Goal: Task Accomplishment & Management: Manage account settings

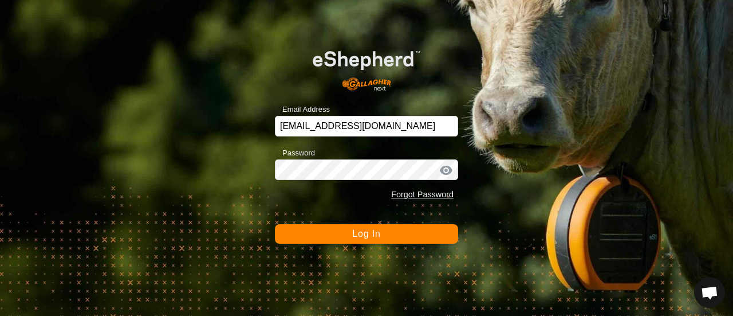
click at [364, 231] on span "Log In" at bounding box center [366, 234] width 28 height 10
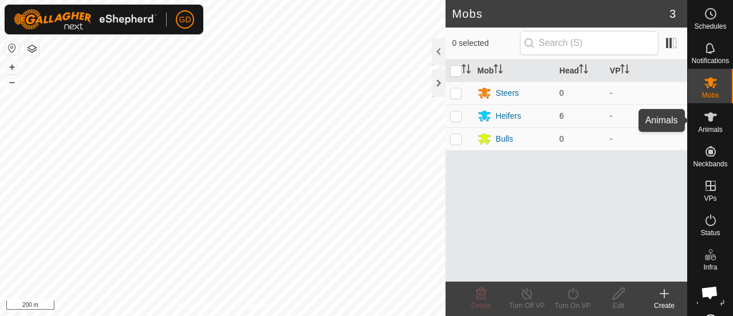
click at [704, 120] on icon at bounding box center [711, 117] width 14 height 14
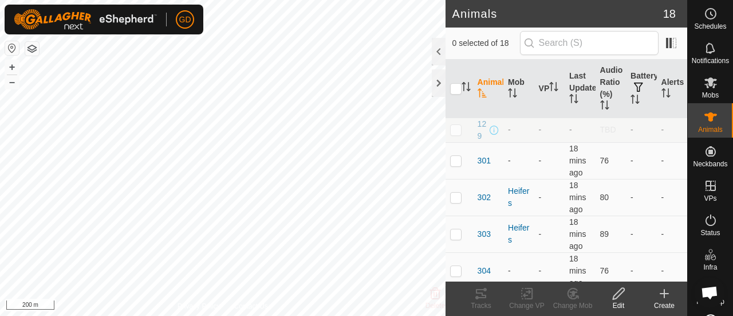
click at [454, 134] on p-checkbox at bounding box center [455, 129] width 11 height 9
checkbox input "true"
click at [620, 294] on icon at bounding box center [618, 293] width 11 height 11
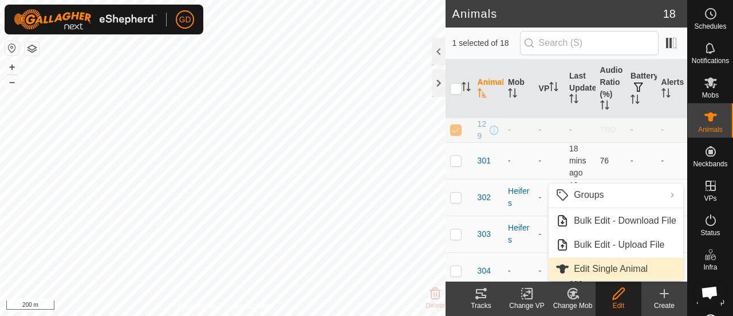
click at [603, 269] on link "Edit Single Animal" at bounding box center [616, 268] width 135 height 23
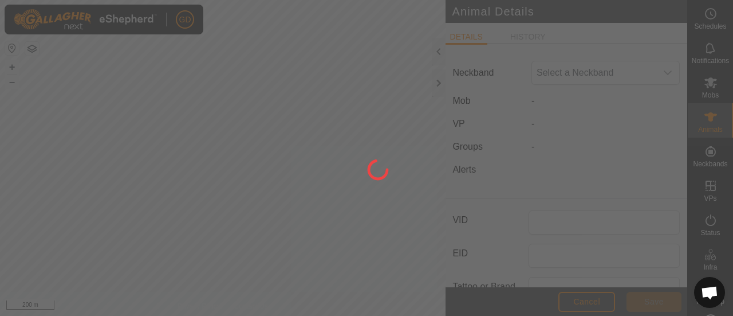
type input "129"
type input "982000114778810"
type input "Droughtmaster"
type input "09/2021"
type input "4 years"
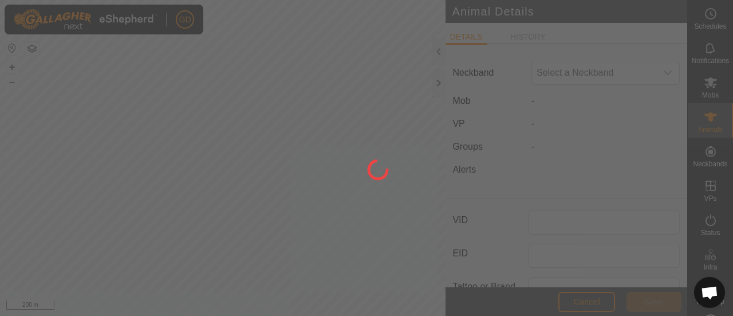
type input "756"
type input "[DATE]"
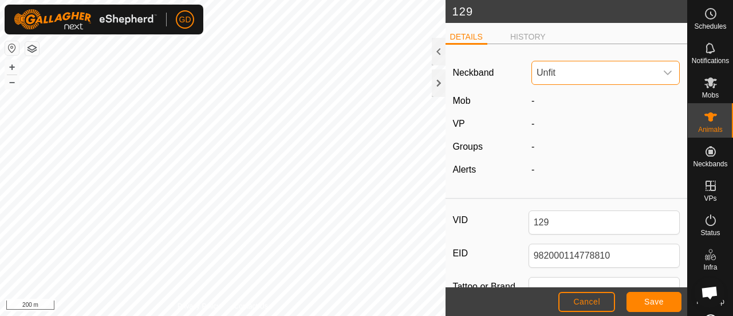
click at [591, 73] on span "Unfit" at bounding box center [594, 72] width 124 height 23
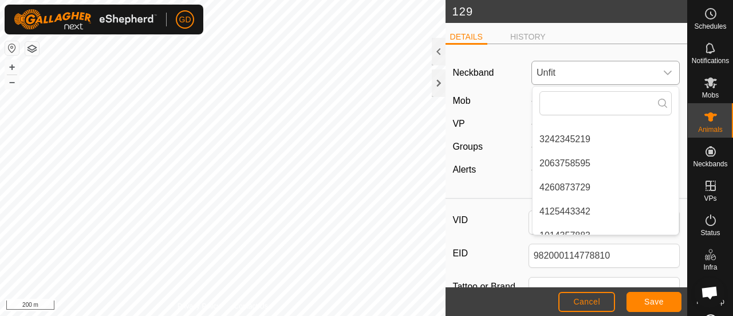
scroll to position [430, 0]
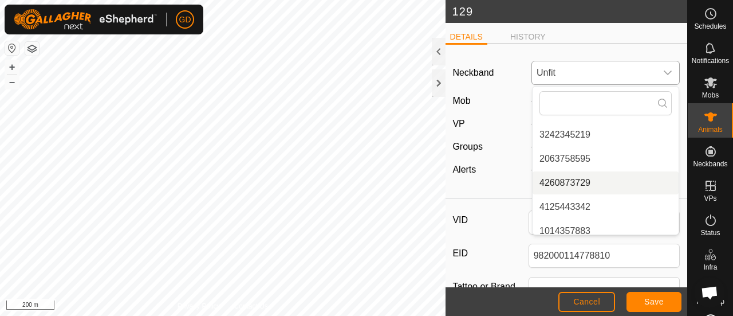
click at [582, 181] on li "4260873729" at bounding box center [606, 182] width 146 height 23
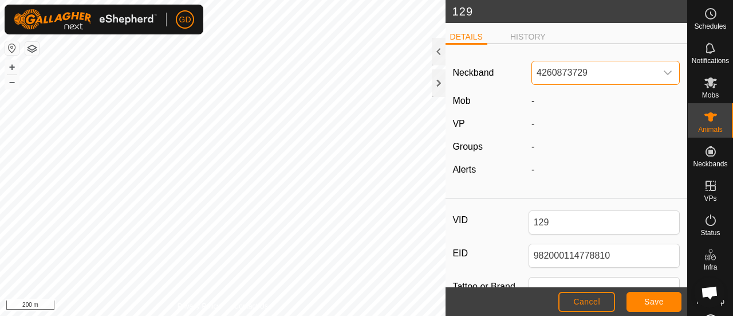
scroll to position [0, 0]
click at [644, 151] on div "-" at bounding box center [606, 147] width 158 height 14
click at [647, 298] on span "Save" at bounding box center [654, 301] width 19 height 9
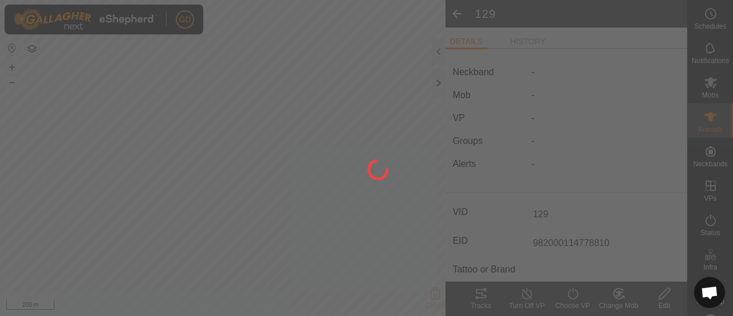
type input "-"
type input "756 kg"
type input "-"
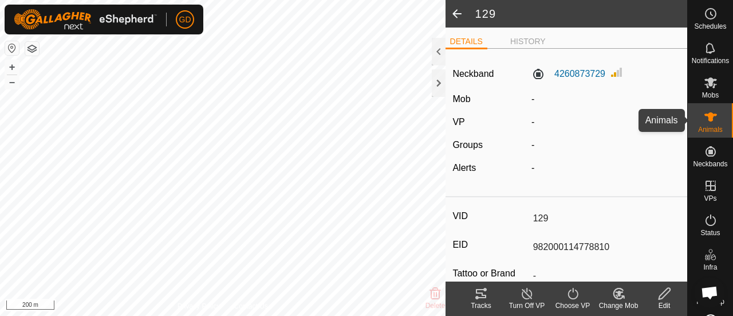
click at [708, 119] on icon at bounding box center [711, 117] width 14 height 14
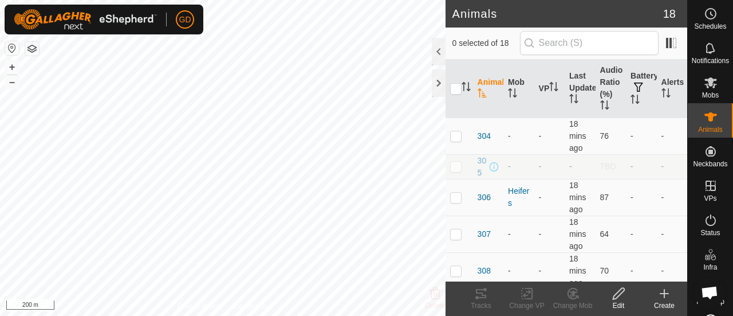
scroll to position [151, 0]
click at [460, 166] on p-checkbox at bounding box center [455, 162] width 11 height 9
checkbox input "true"
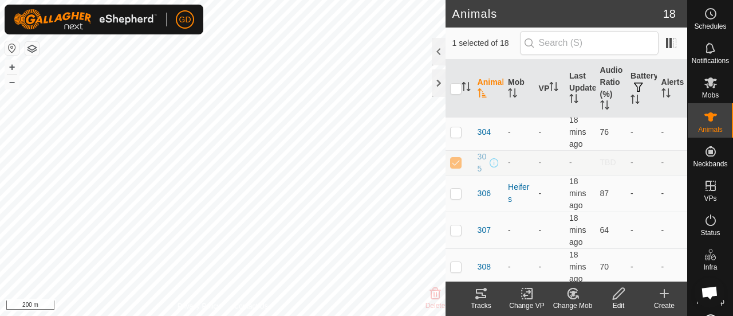
click at [616, 291] on icon at bounding box center [619, 293] width 14 height 14
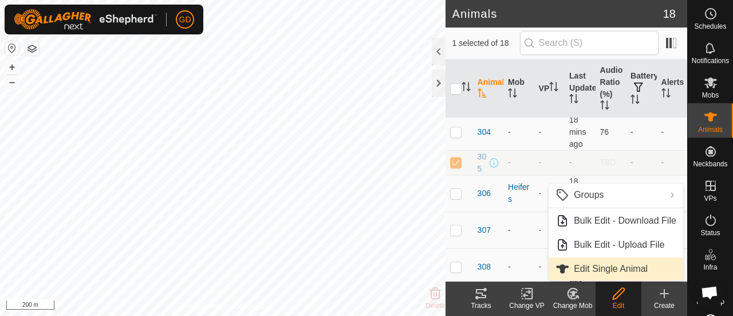
click at [616, 270] on link "Edit Single Animal" at bounding box center [616, 268] width 135 height 23
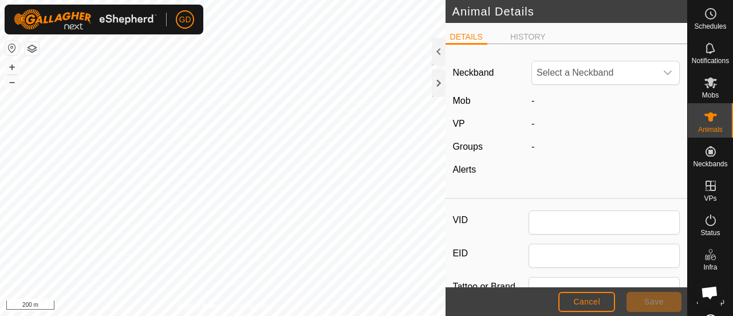
type input "305"
type input "982123862118063"
type input "Droughtmaster"
type input "0"
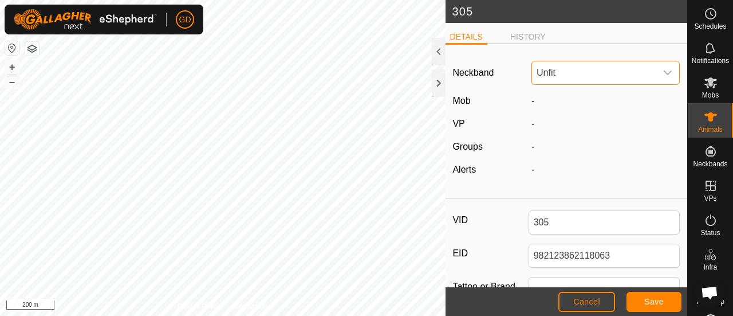
click at [571, 72] on span "Unfit" at bounding box center [594, 72] width 124 height 23
type input "3801"
click at [567, 125] on li "3622783801" at bounding box center [606, 131] width 146 height 23
click at [654, 297] on span "Save" at bounding box center [654, 301] width 19 height 9
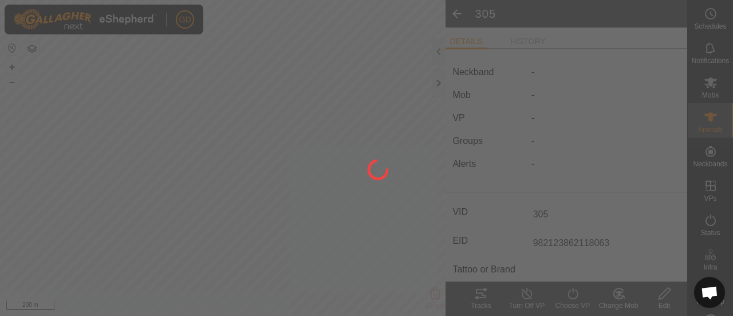
type input "-"
type input "0 kg"
type input "-"
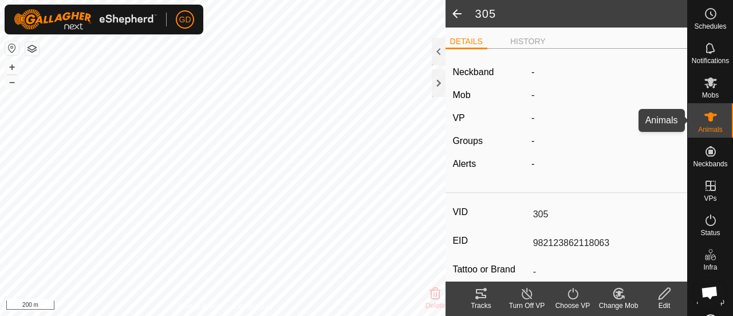
click at [704, 117] on icon at bounding box center [711, 117] width 14 height 14
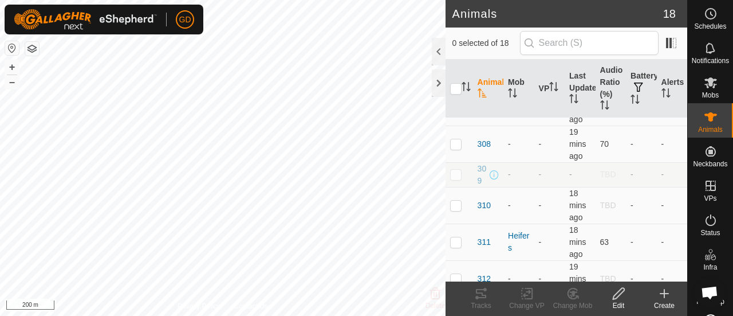
scroll to position [292, 0]
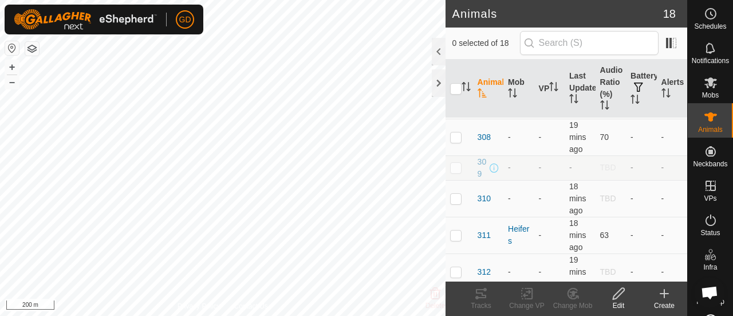
click at [458, 172] on p-checkbox at bounding box center [455, 167] width 11 height 9
checkbox input "true"
click at [619, 292] on icon at bounding box center [619, 293] width 14 height 14
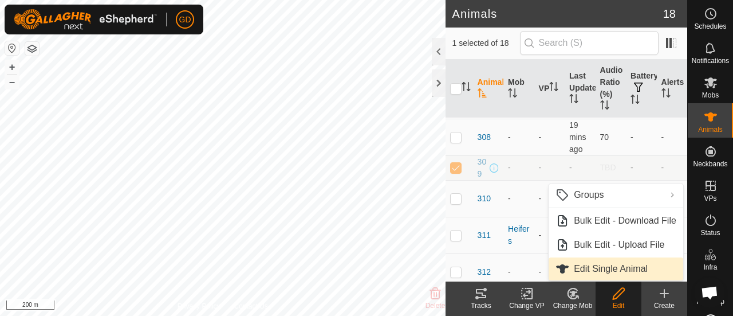
click at [612, 268] on link "Edit Single Animal" at bounding box center [616, 268] width 135 height 23
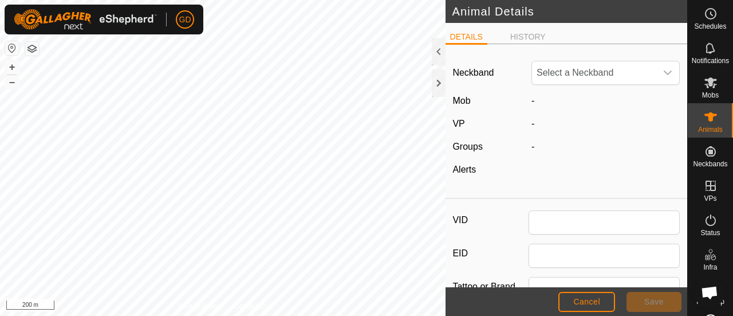
type input "309"
type input "982123826118692"
type input "Droughtmaster"
type input "0"
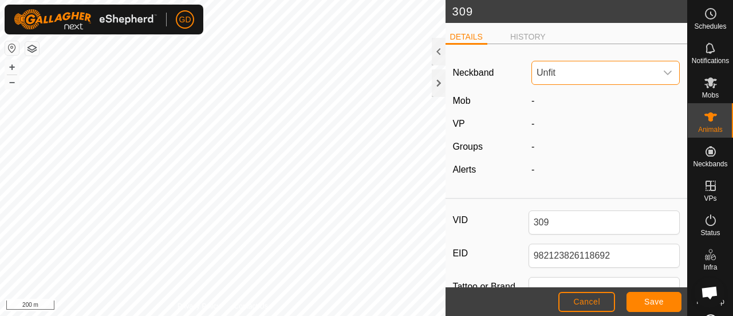
click at [563, 65] on span "Unfit" at bounding box center [594, 72] width 124 height 23
type input "6343"
click at [561, 132] on li "4027426343" at bounding box center [606, 131] width 146 height 23
click at [649, 303] on span "Save" at bounding box center [654, 301] width 19 height 9
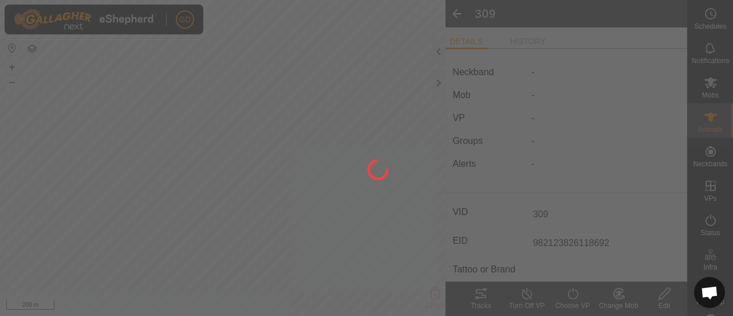
type input "-"
type input "0 kg"
type input "-"
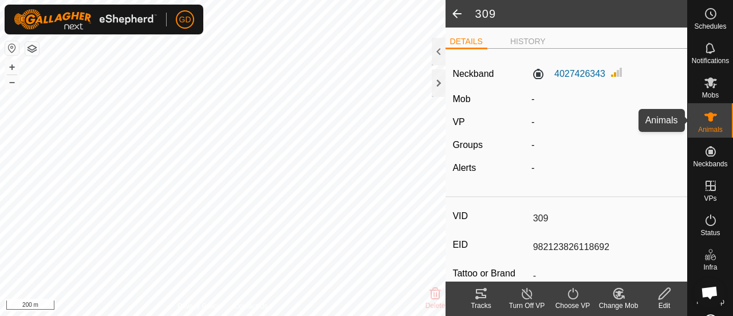
click at [707, 118] on icon at bounding box center [711, 116] width 13 height 9
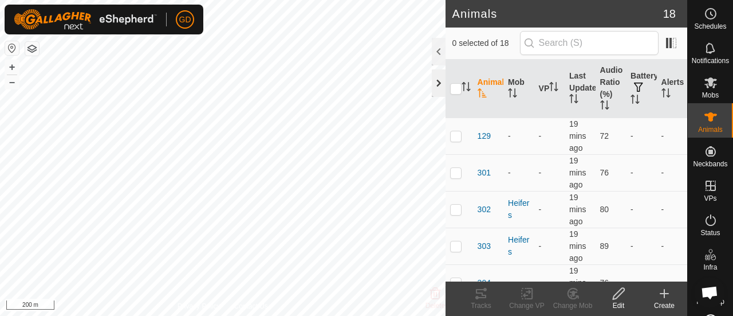
click at [438, 84] on div at bounding box center [439, 82] width 14 height 27
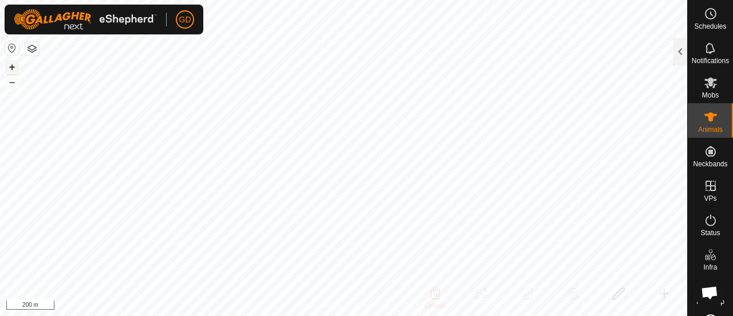
click at [12, 66] on button "+" at bounding box center [12, 67] width 14 height 14
click at [13, 65] on button "+" at bounding box center [12, 67] width 14 height 14
click at [694, 113] on div "Animals" at bounding box center [710, 120] width 45 height 34
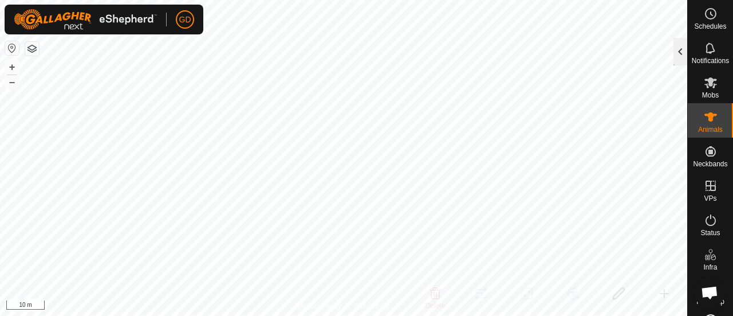
click at [677, 45] on div at bounding box center [681, 51] width 14 height 27
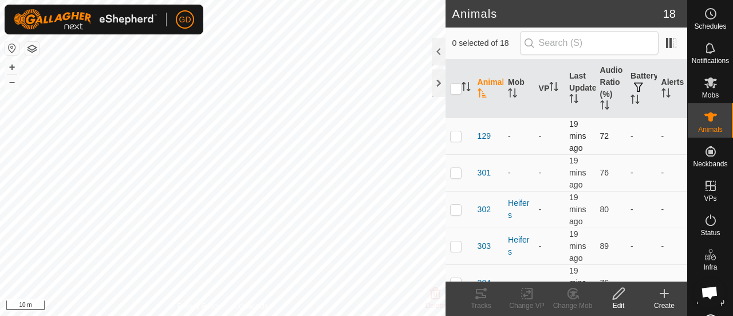
click at [454, 137] on p-checkbox at bounding box center [455, 135] width 11 height 9
click at [572, 291] on icon at bounding box center [573, 293] width 8 height 6
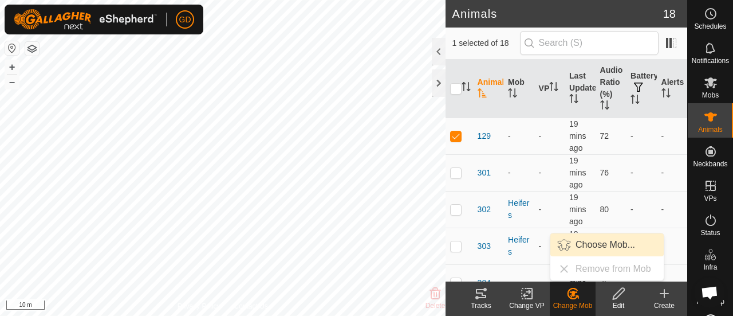
click at [596, 242] on link "Choose Mob..." at bounding box center [607, 244] width 113 height 23
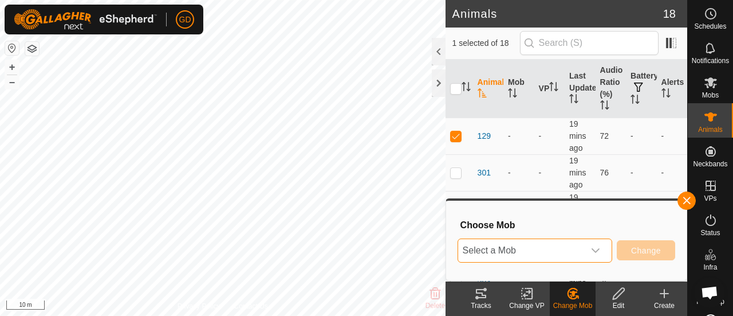
click at [500, 245] on span "Select a Mob" at bounding box center [521, 250] width 126 height 23
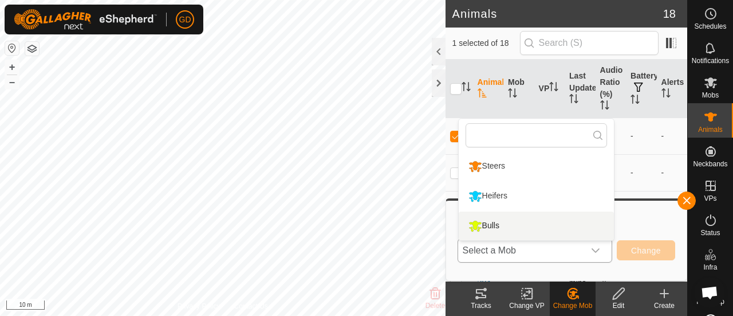
click at [489, 226] on li "Bulls" at bounding box center [536, 225] width 155 height 29
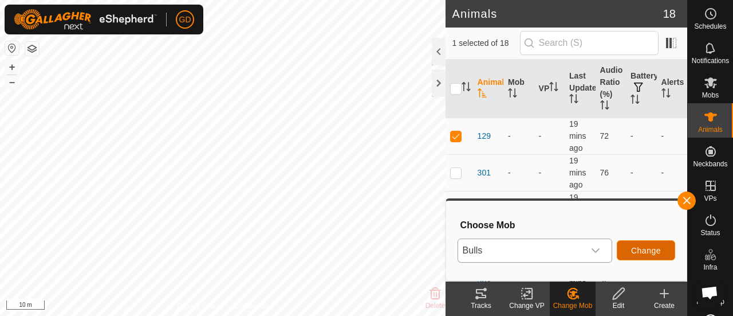
click at [642, 247] on span "Change" at bounding box center [646, 250] width 30 height 9
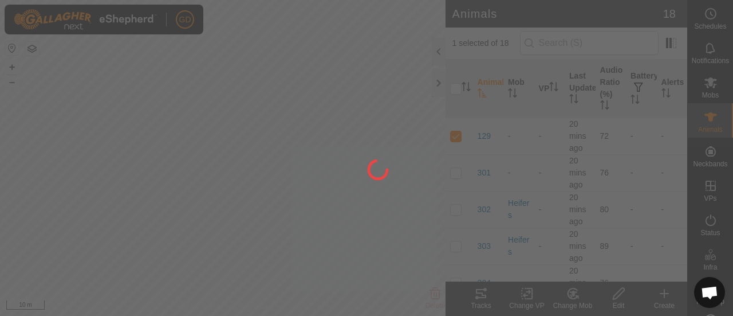
checkbox input "false"
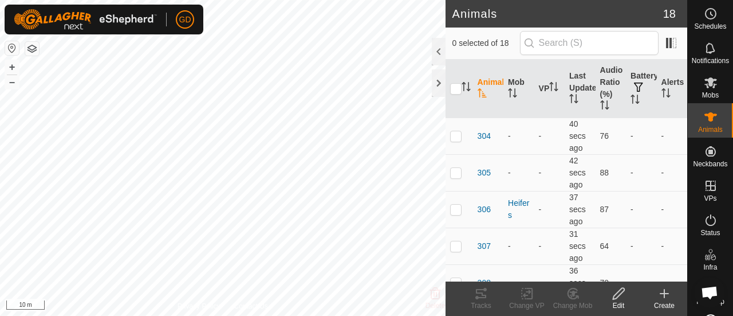
scroll to position [149, 0]
click at [459, 169] on p-checkbox at bounding box center [455, 170] width 11 height 9
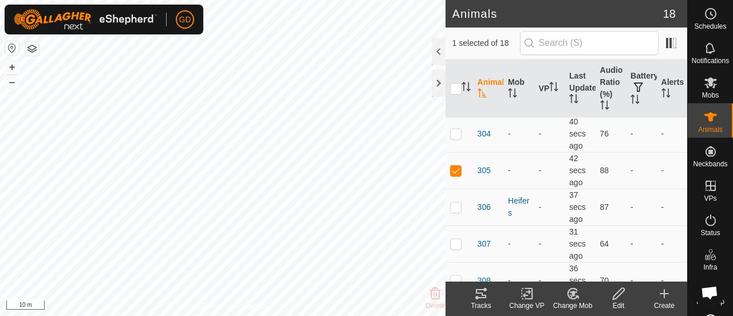
click at [569, 293] on icon at bounding box center [573, 293] width 14 height 14
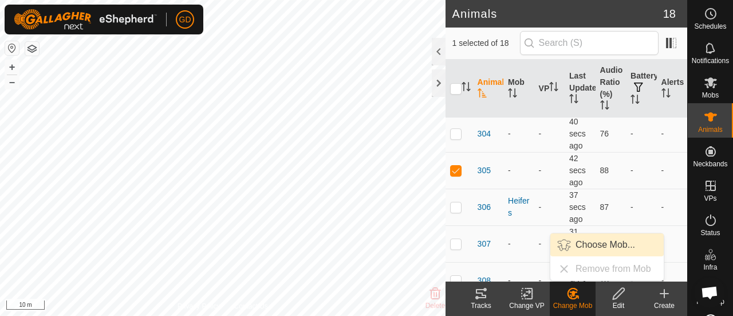
click at [608, 247] on link "Choose Mob..." at bounding box center [607, 244] width 113 height 23
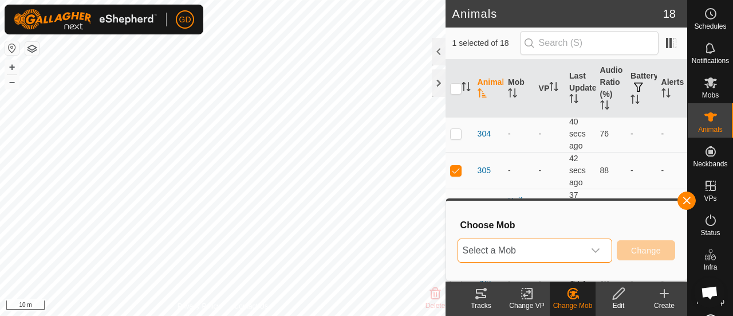
click at [521, 251] on span "Select a Mob" at bounding box center [521, 250] width 126 height 23
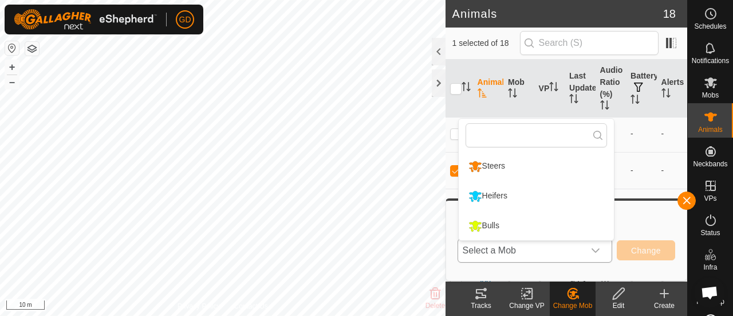
click at [498, 192] on li "Heifers" at bounding box center [536, 196] width 155 height 29
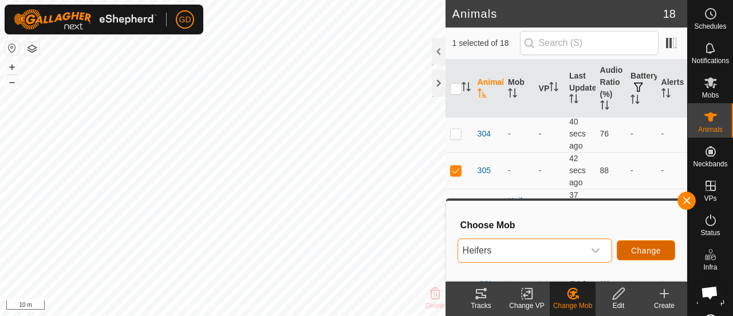
click at [651, 246] on span "Change" at bounding box center [646, 250] width 30 height 9
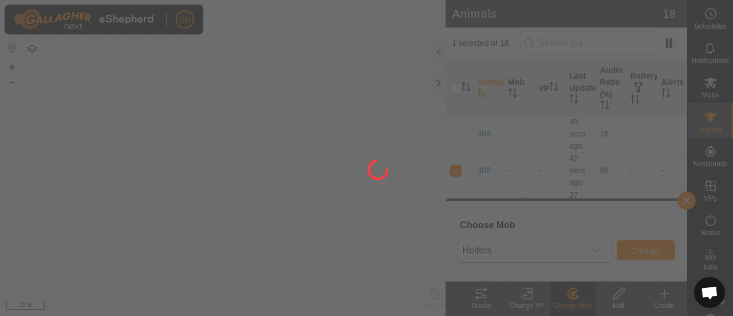
checkbox input "false"
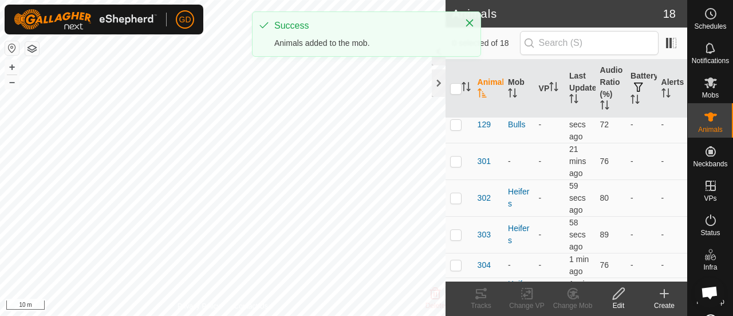
scroll to position [0, 0]
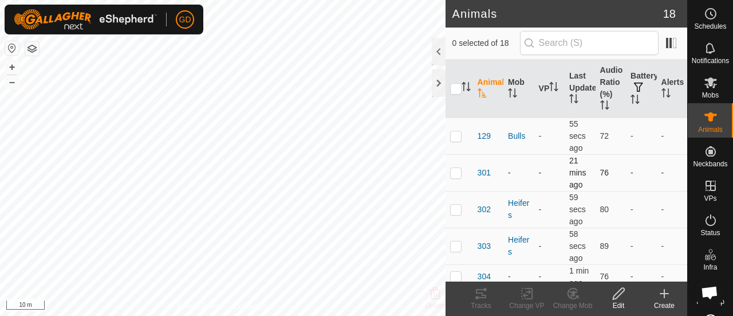
click at [455, 174] on p-checkbox at bounding box center [455, 172] width 11 height 9
click at [569, 298] on icon at bounding box center [573, 293] width 14 height 14
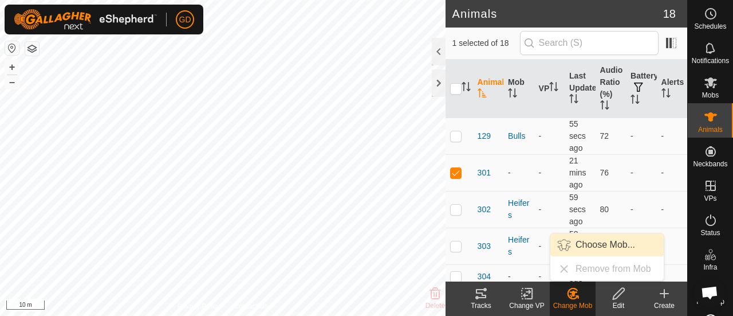
click at [580, 246] on link "Choose Mob..." at bounding box center [607, 244] width 113 height 23
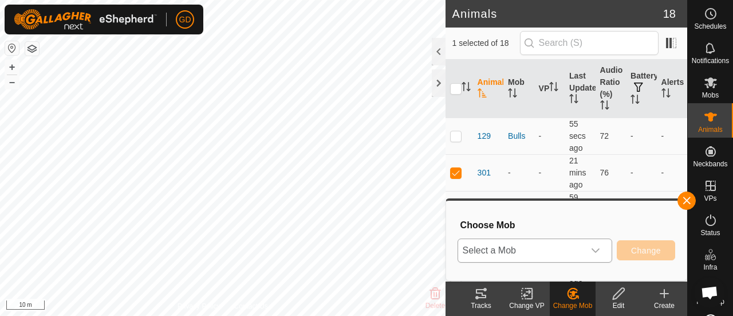
click at [557, 247] on span "Select a Mob" at bounding box center [521, 250] width 126 height 23
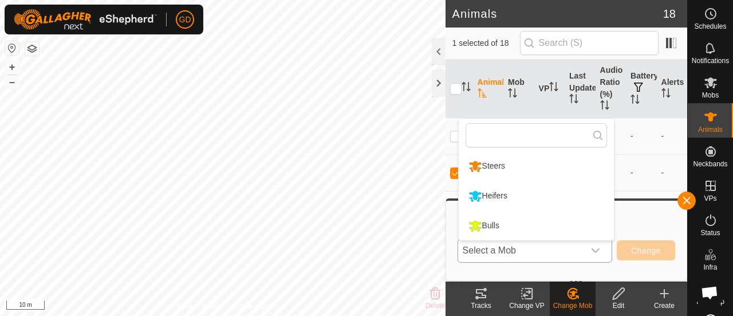
click at [510, 193] on li "Heifers" at bounding box center [536, 196] width 155 height 29
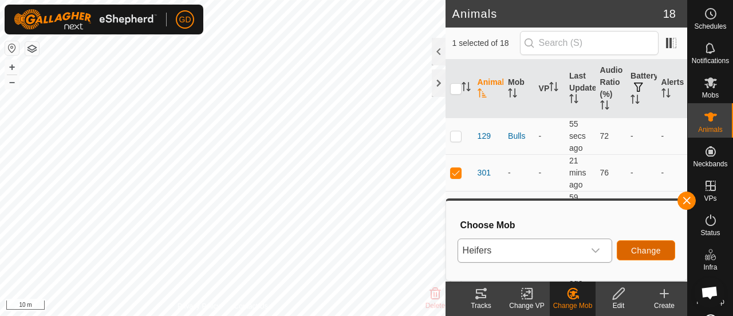
click at [636, 247] on span "Change" at bounding box center [646, 250] width 30 height 9
checkbox input "false"
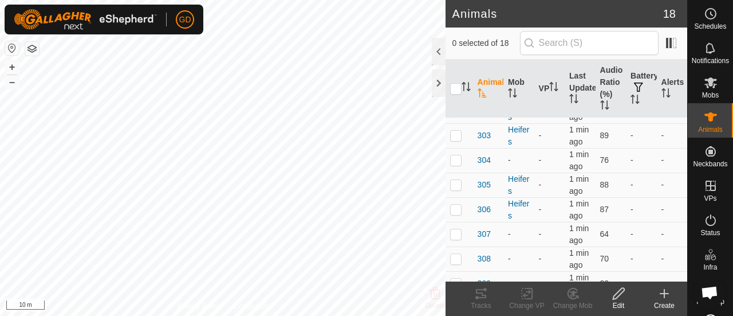
scroll to position [82, 0]
click at [455, 155] on p-checkbox at bounding box center [455, 157] width 11 height 9
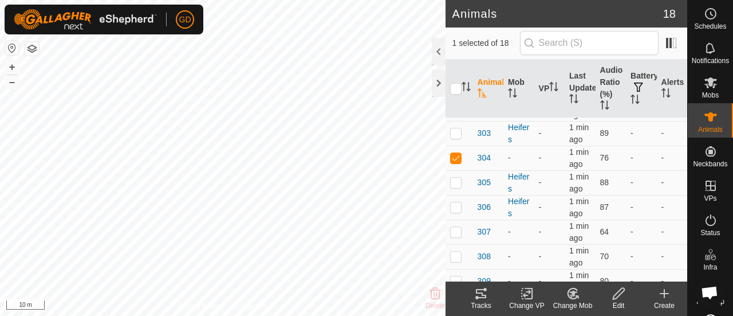
click at [571, 293] on icon at bounding box center [573, 293] width 14 height 14
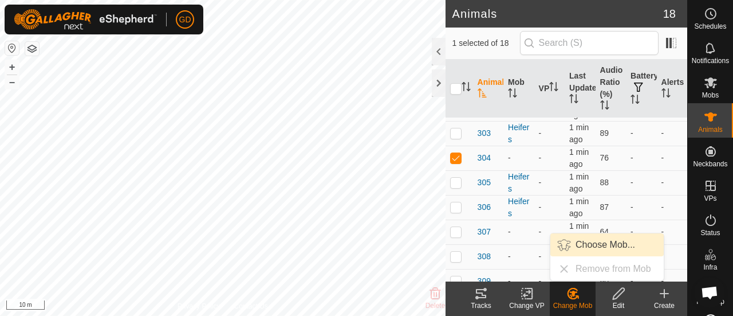
click at [585, 238] on link "Choose Mob..." at bounding box center [607, 244] width 113 height 23
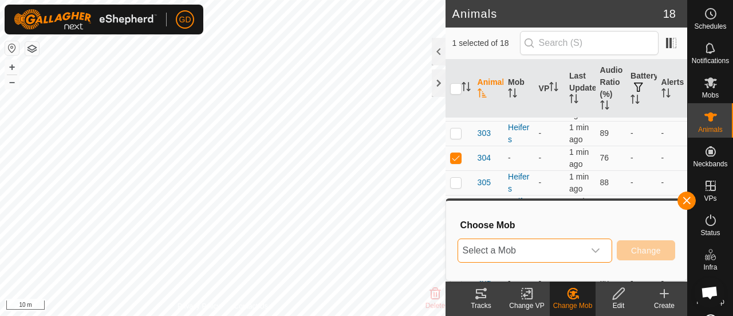
click at [524, 255] on span "Select a Mob" at bounding box center [521, 250] width 126 height 23
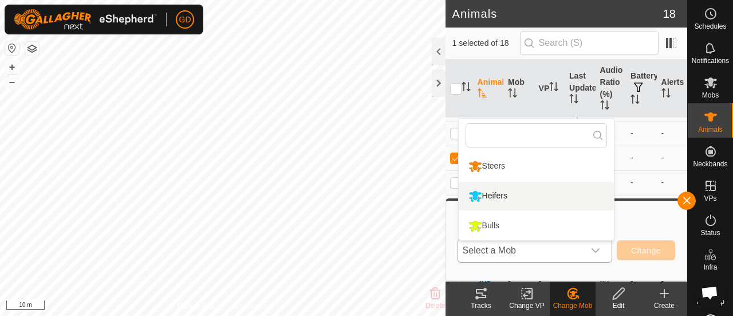
click at [500, 195] on li "Heifers" at bounding box center [536, 196] width 155 height 29
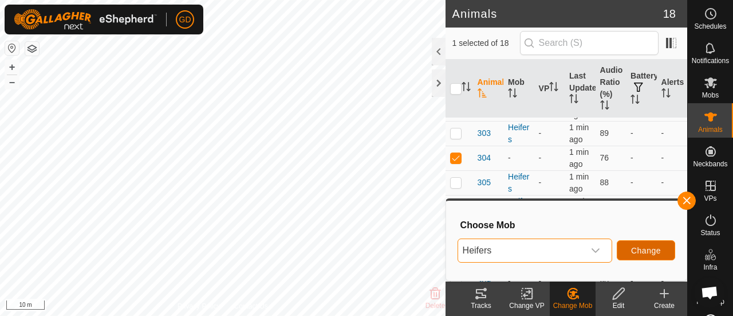
click at [636, 250] on span "Change" at bounding box center [646, 250] width 30 height 9
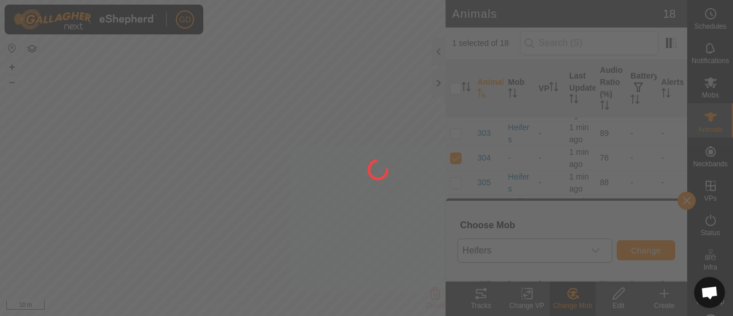
checkbox input "false"
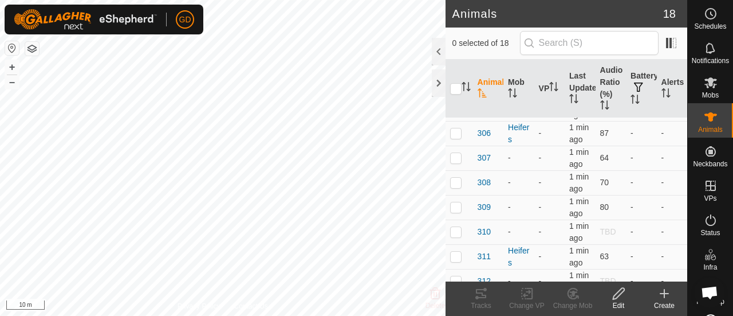
scroll to position [158, 0]
click at [454, 156] on p-checkbox at bounding box center [455, 155] width 11 height 9
checkbox input "true"
click at [457, 176] on p-checkbox at bounding box center [455, 180] width 11 height 9
checkbox input "true"
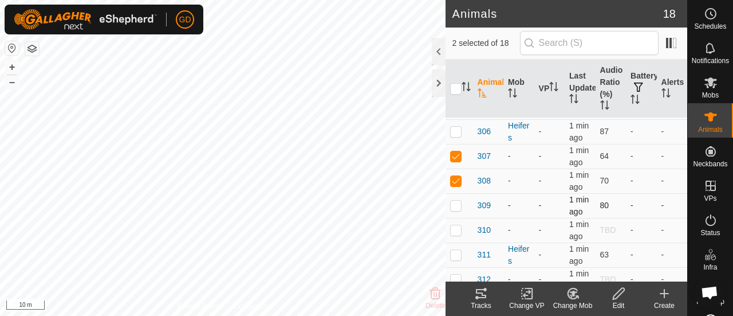
click at [456, 201] on p-checkbox at bounding box center [455, 205] width 11 height 9
checkbox input "true"
click at [456, 227] on p-checkbox at bounding box center [455, 229] width 11 height 9
checkbox input "true"
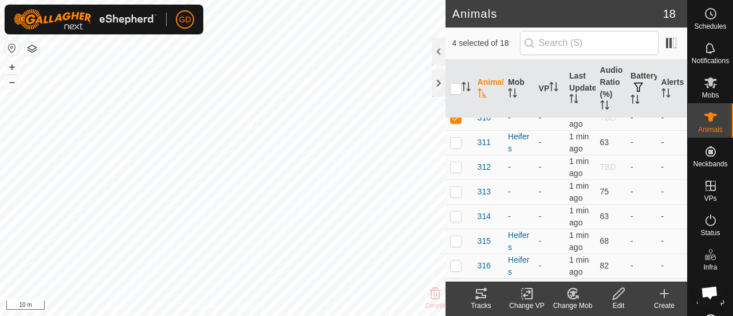
scroll to position [276, 0]
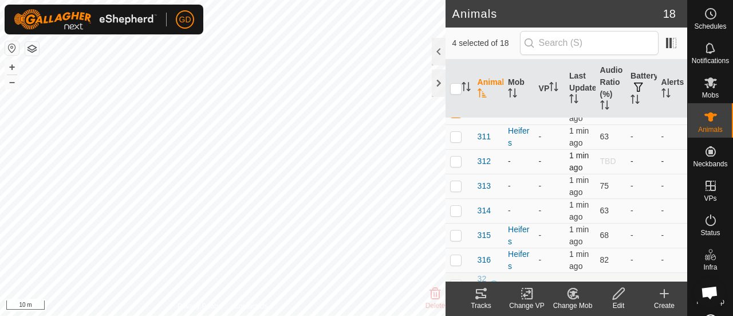
click at [458, 158] on p-checkbox at bounding box center [455, 160] width 11 height 9
checkbox input "true"
click at [455, 186] on p-checkbox at bounding box center [455, 185] width 11 height 9
checkbox input "true"
click at [455, 206] on p-checkbox at bounding box center [455, 210] width 11 height 9
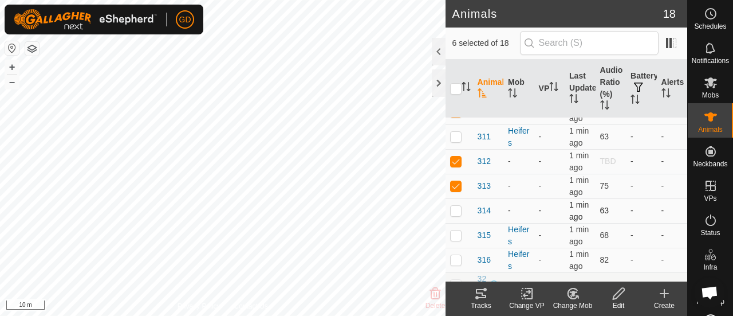
checkbox input "true"
click at [570, 292] on icon at bounding box center [573, 293] width 8 height 6
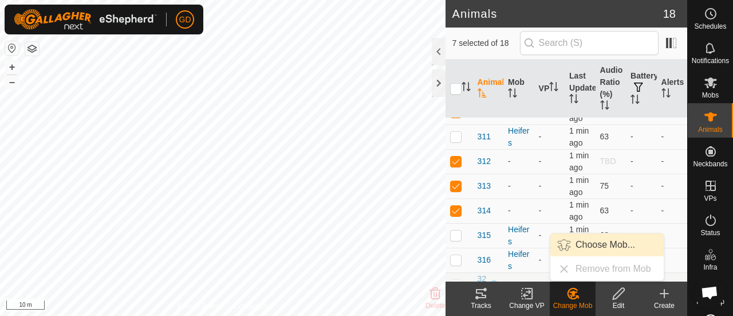
click at [587, 241] on link "Choose Mob..." at bounding box center [607, 244] width 113 height 23
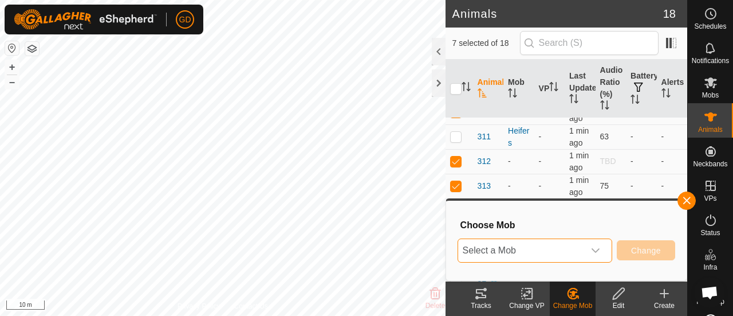
click at [550, 246] on span "Select a Mob" at bounding box center [521, 250] width 126 height 23
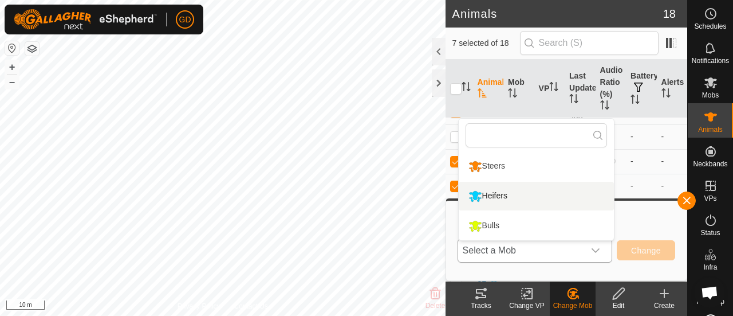
click at [513, 192] on li "Heifers" at bounding box center [536, 196] width 155 height 29
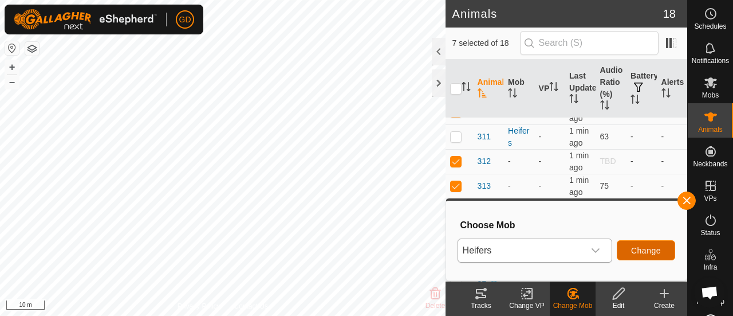
click at [642, 252] on span "Change" at bounding box center [646, 250] width 30 height 9
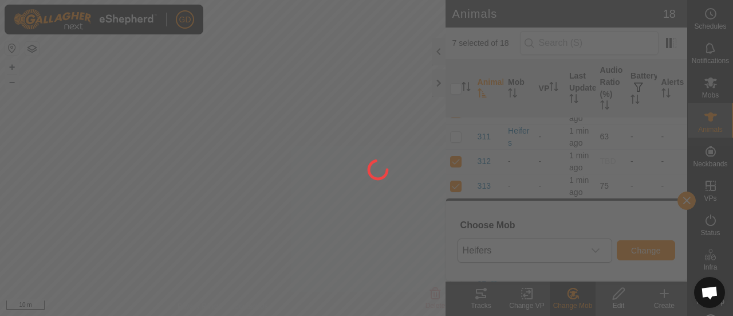
checkbox input "false"
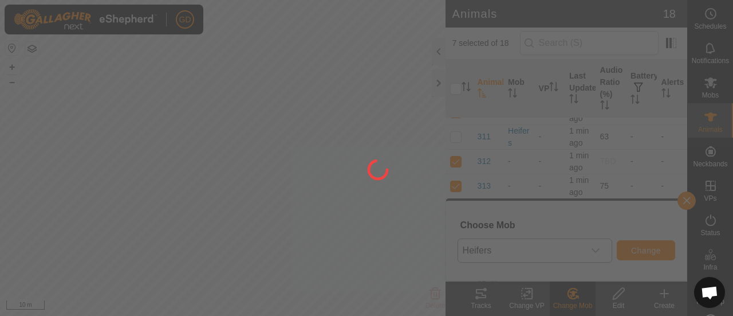
checkbox input "false"
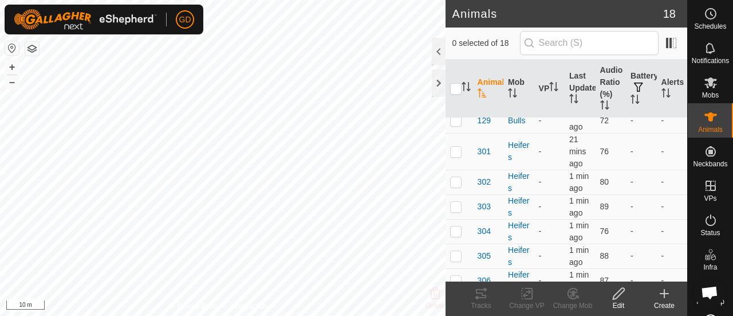
scroll to position [0, 0]
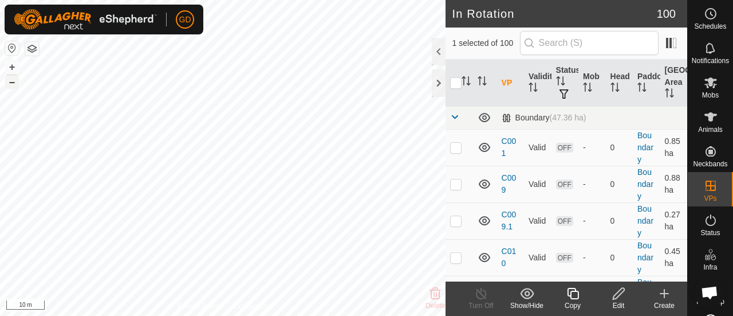
click at [9, 81] on button "–" at bounding box center [12, 82] width 14 height 14
checkbox input "true"
checkbox input "false"
